Goal: Information Seeking & Learning: Learn about a topic

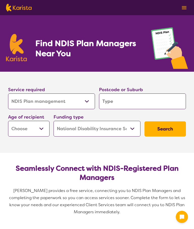
select select "NDIS Plan management"
select select "NDIS"
select select "NDIS Plan management"
select select "NDIS"
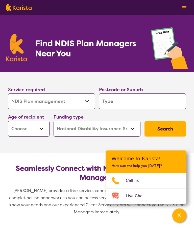
click at [110, 103] on input "search" at bounding box center [142, 101] width 87 height 16
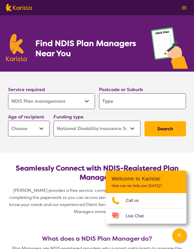
type input "B"
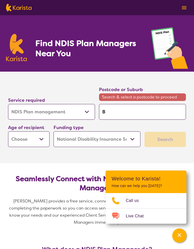
type input "Bl"
type input "Bla"
type input "Blac"
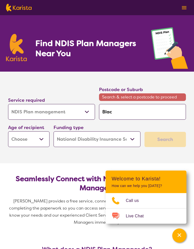
type input "Blac"
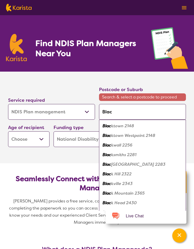
type input "Black"
click at [132, 125] on em "town 2148" at bounding box center [124, 125] width 21 height 5
type input "2148"
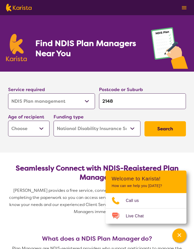
click at [165, 130] on button "Search" at bounding box center [166, 128] width 42 height 15
click at [162, 127] on button "Search" at bounding box center [166, 128] width 42 height 15
click at [38, 127] on select "Early Childhood - 0 to 9 Child - 10 to 11 Adolescent - 12 to 17 Adult - 18 to 6…" at bounding box center [29, 129] width 42 height 16
click at [43, 131] on select "Early Childhood - 0 to 9 Child - 10 to 11 Adolescent - 12 to 17 Adult - 18 to 6…" at bounding box center [29, 129] width 42 height 16
select select "AD"
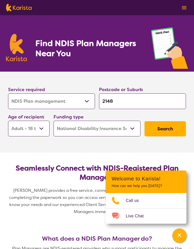
select select "AD"
click at [165, 132] on button "Search" at bounding box center [166, 128] width 42 height 15
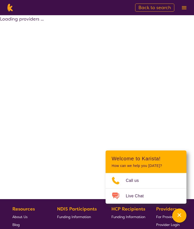
select select "by_score"
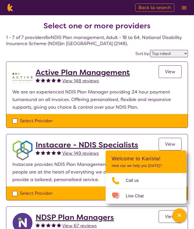
click at [182, 8] on img at bounding box center [184, 7] width 5 height 3
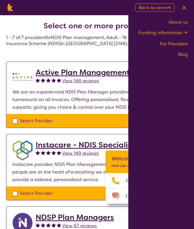
select select "NDIS Plan management"
select select "AD"
select select "NDIS"
select select "NDIS Plan management"
select select "AD"
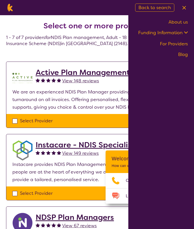
select select "NDIS"
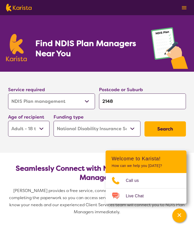
scroll to position [3, 0]
